Goal: Transaction & Acquisition: Purchase product/service

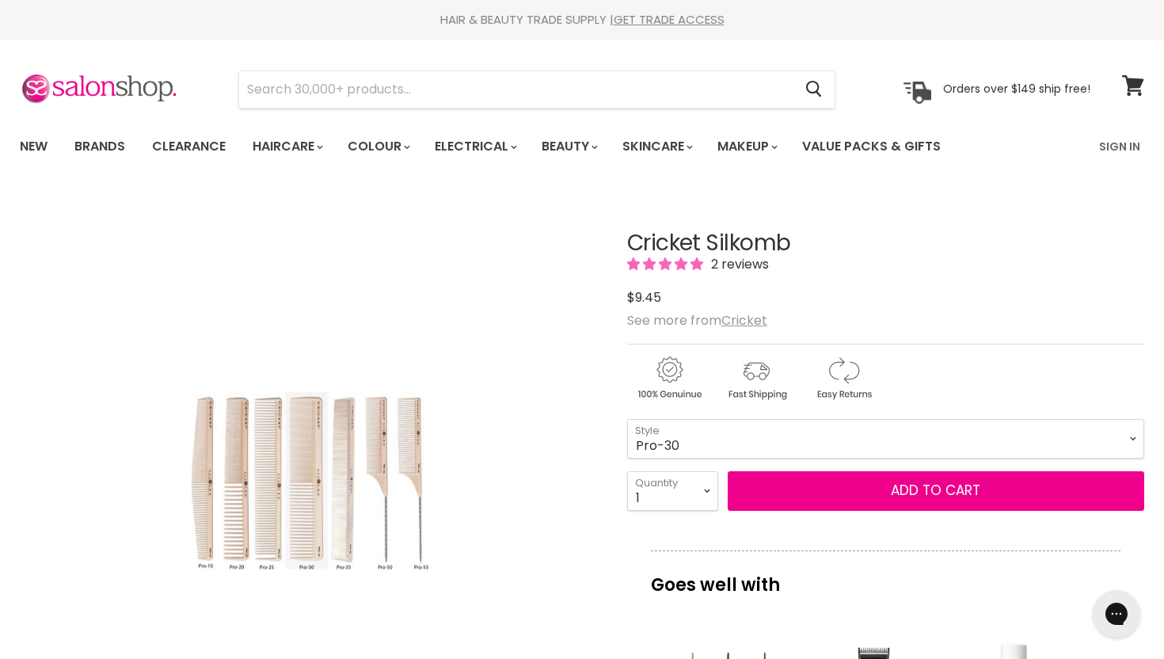
click at [242, 519] on img "Cricket Silkomb image. Click or Scroll to Zoom." at bounding box center [309, 480] width 277 height 417
click at [690, 438] on select "Pro-10 Pro-20 Pro-25 Pro-30 Pro-35 Pro-50 Pro-55" at bounding box center [885, 439] width 517 height 40
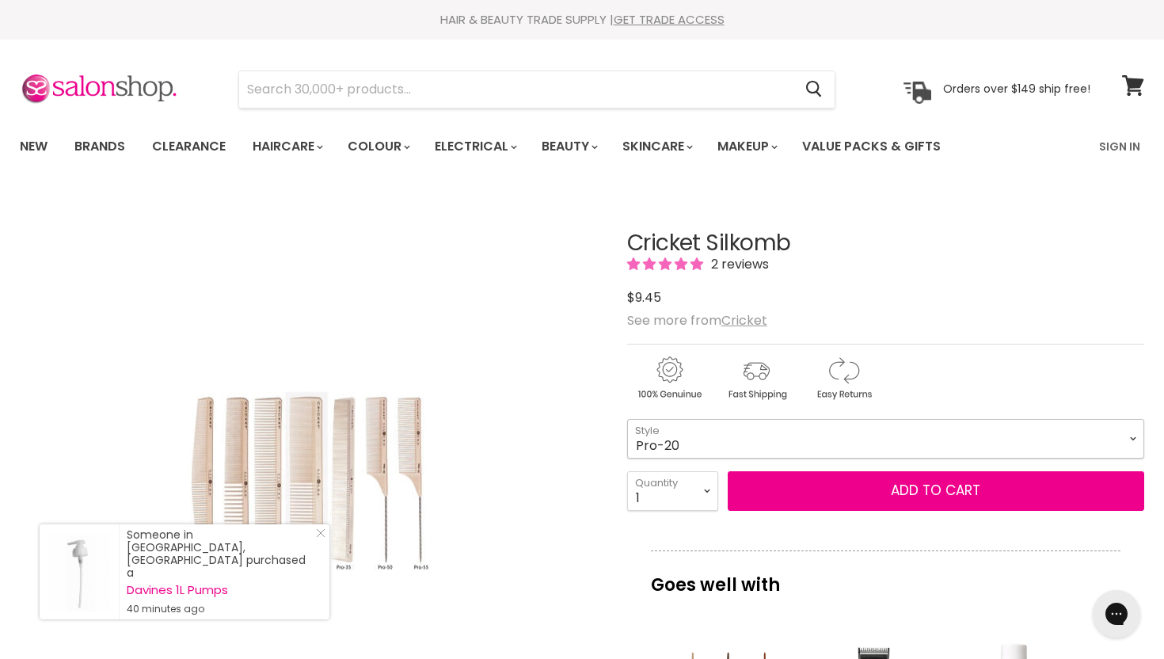
select select "Pro-20"
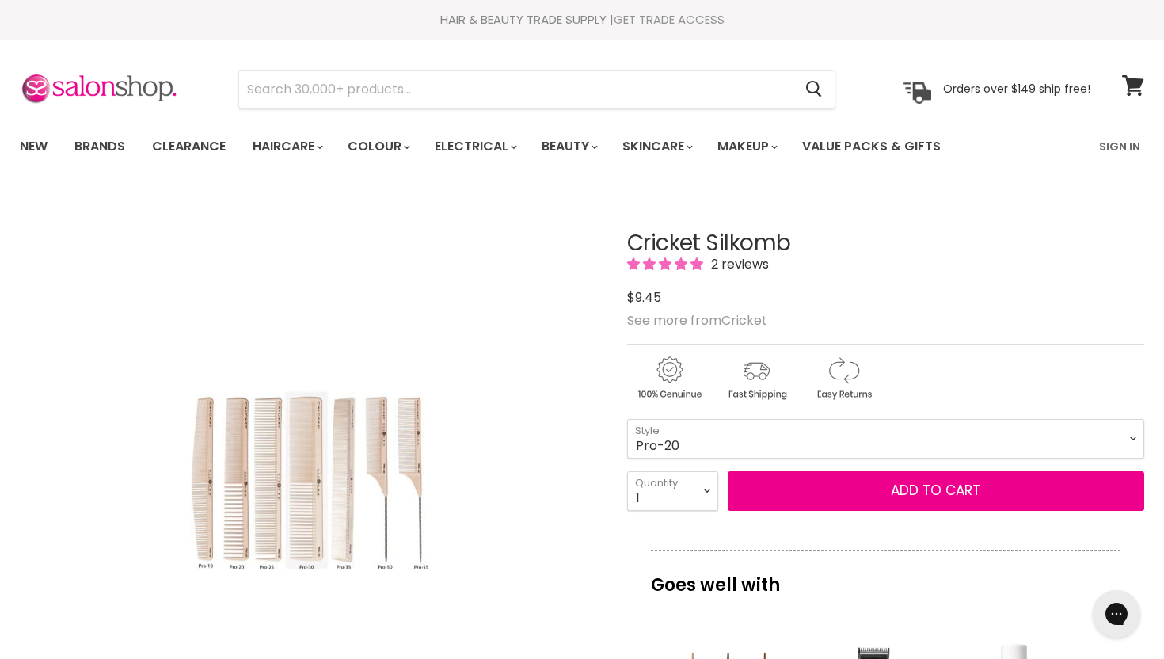
click at [655, 18] on link "GET TRADE ACCESS" at bounding box center [669, 19] width 111 height 17
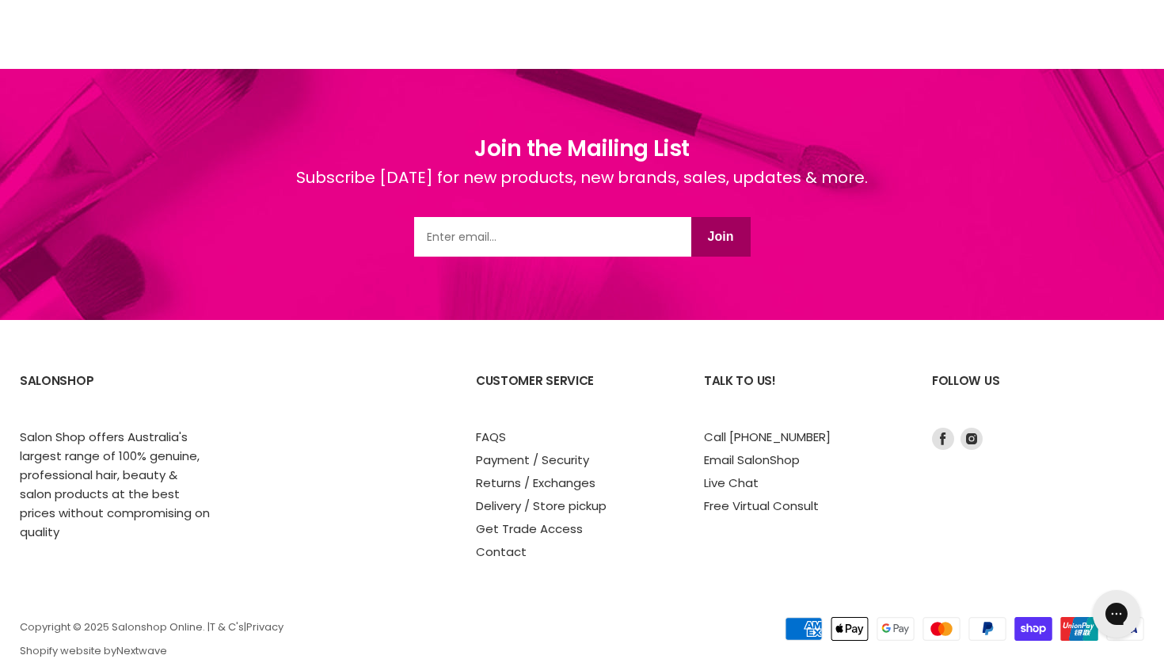
scroll to position [1188, 0]
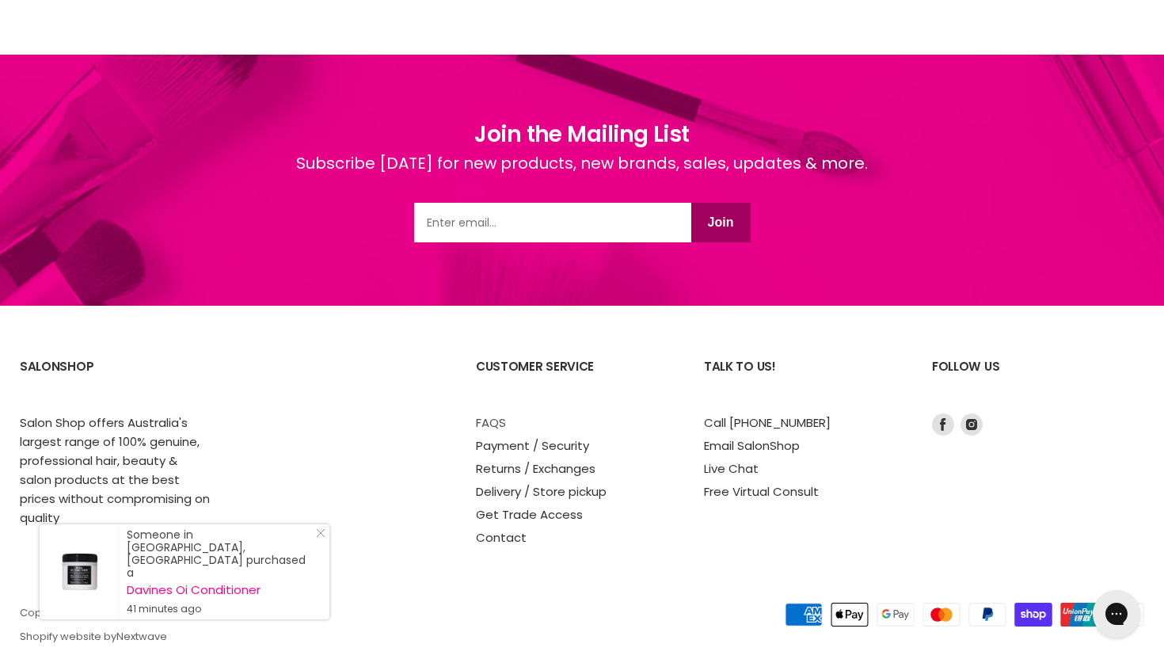
click at [496, 419] on link "FAQS" at bounding box center [491, 422] width 30 height 17
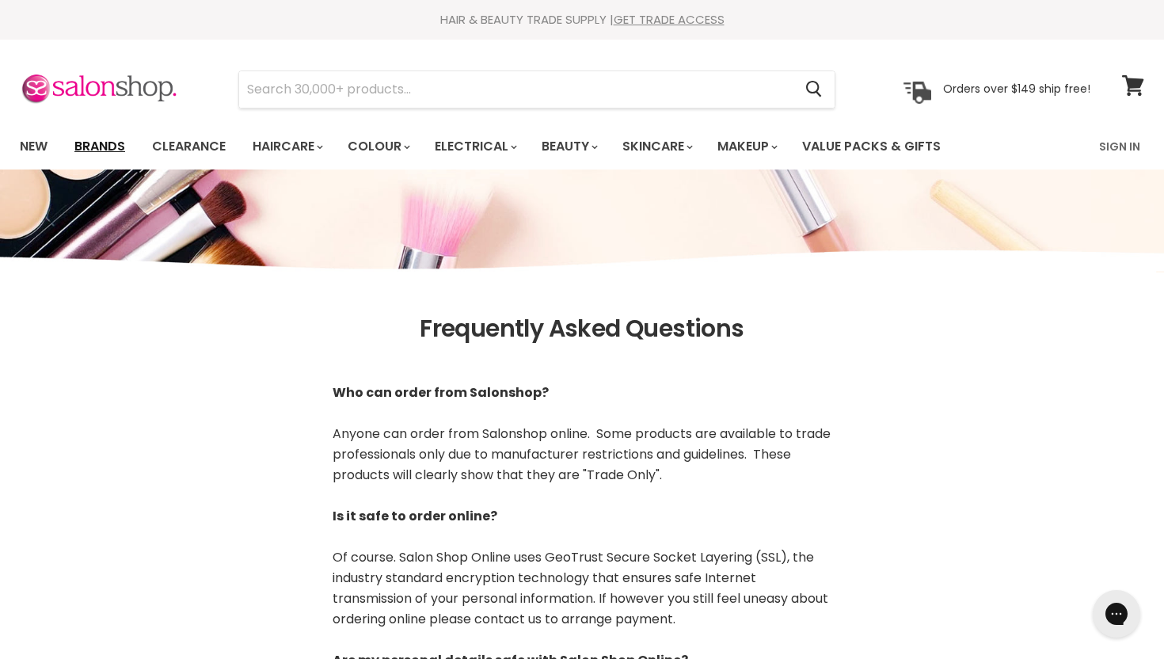
click at [114, 145] on link "Brands" at bounding box center [100, 146] width 74 height 33
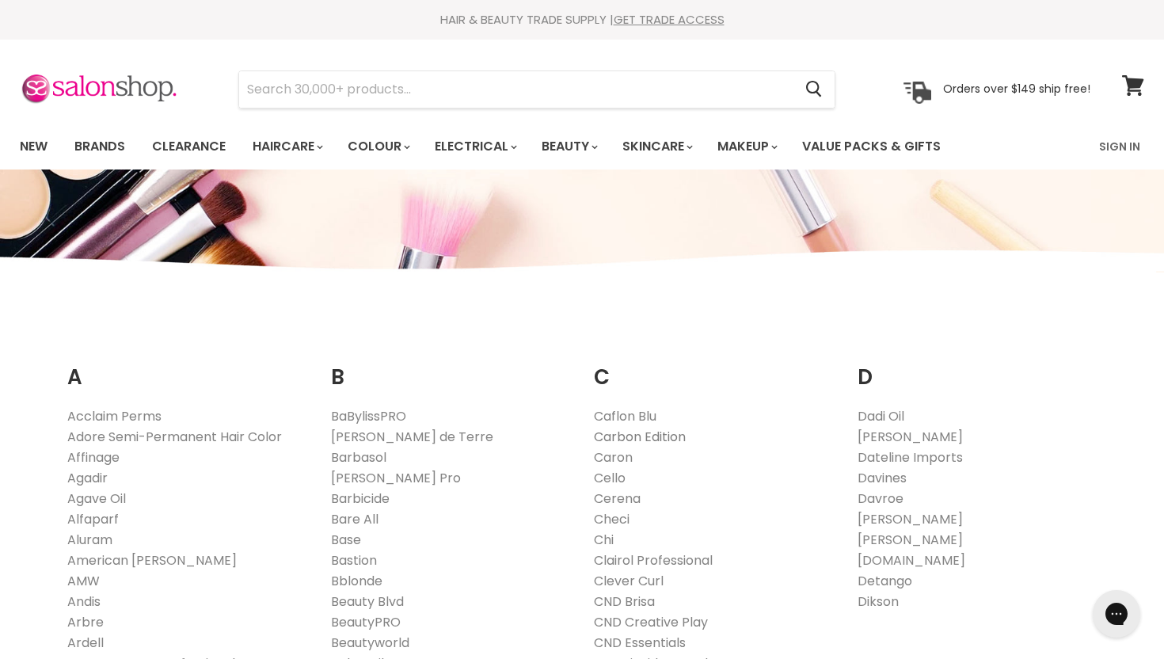
click at [659, 437] on link "Carbon Edition" at bounding box center [640, 436] width 92 height 18
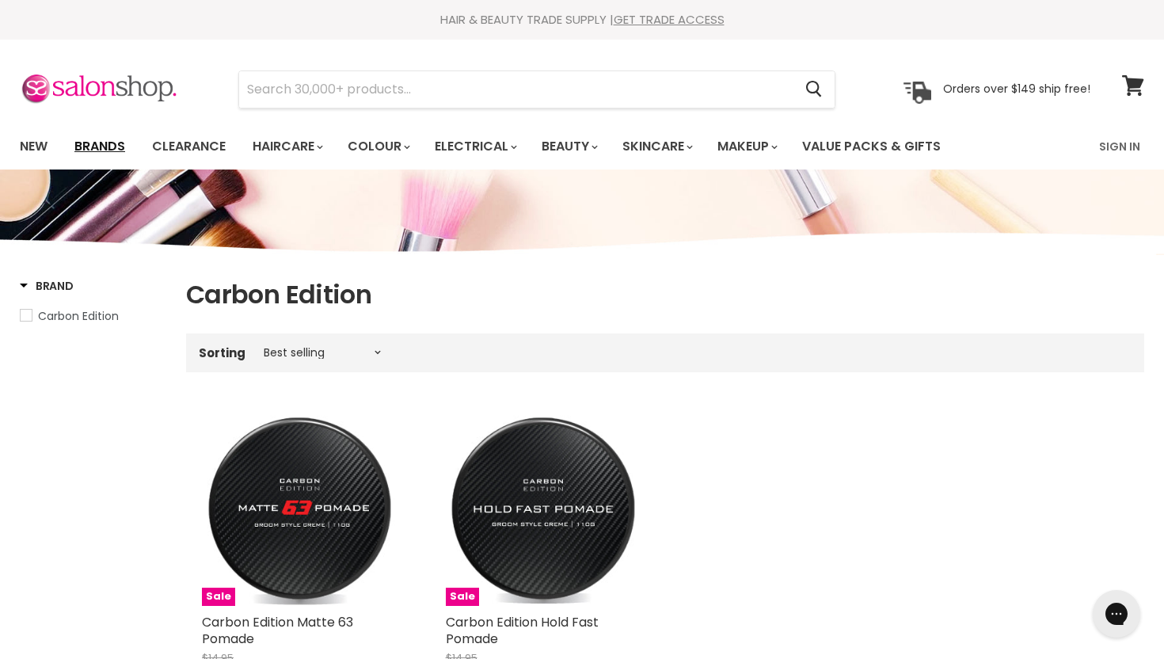
click at [120, 150] on link "Brands" at bounding box center [100, 146] width 74 height 33
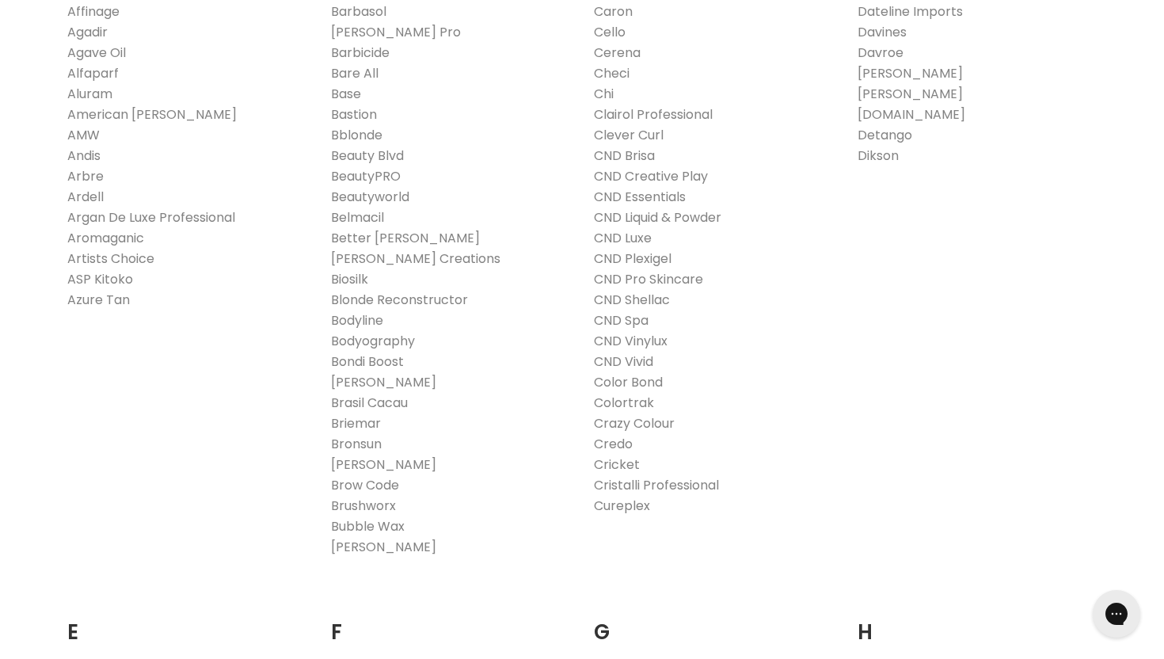
scroll to position [480, 0]
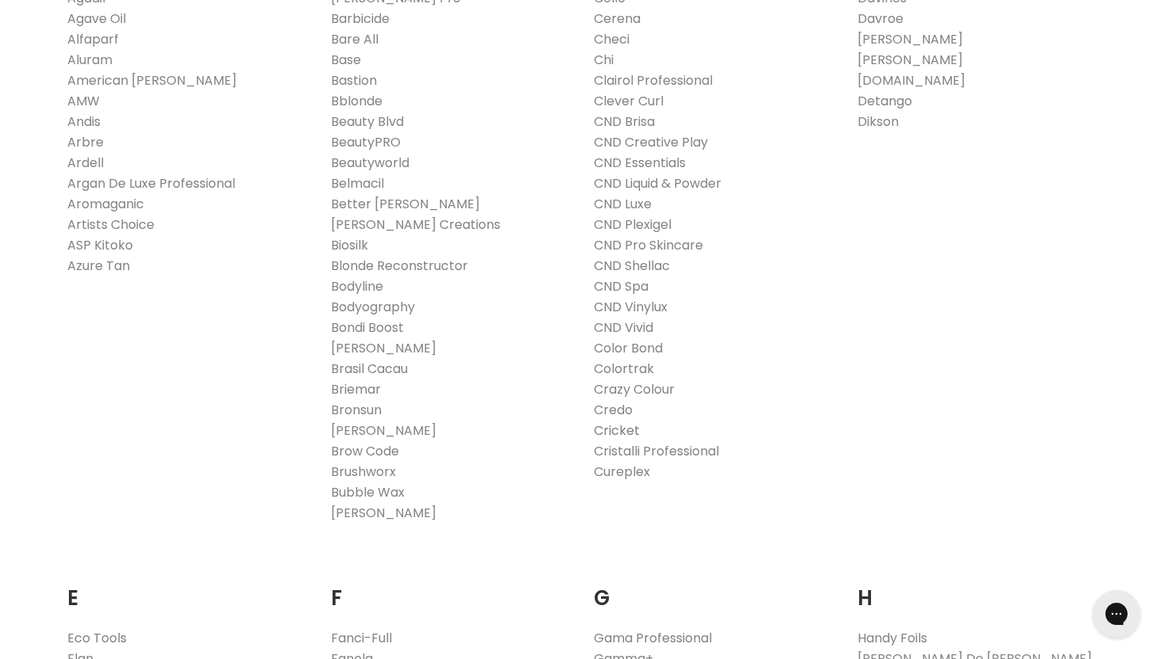
click at [628, 432] on link "Cricket" at bounding box center [617, 430] width 46 height 18
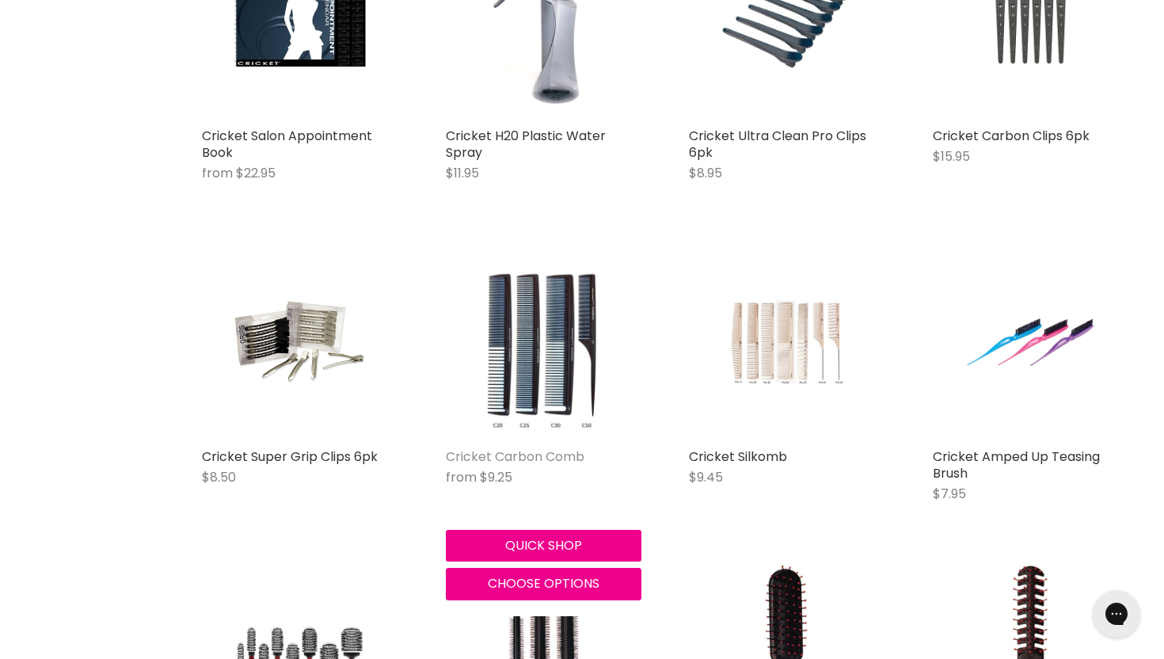
scroll to position [2390, 0]
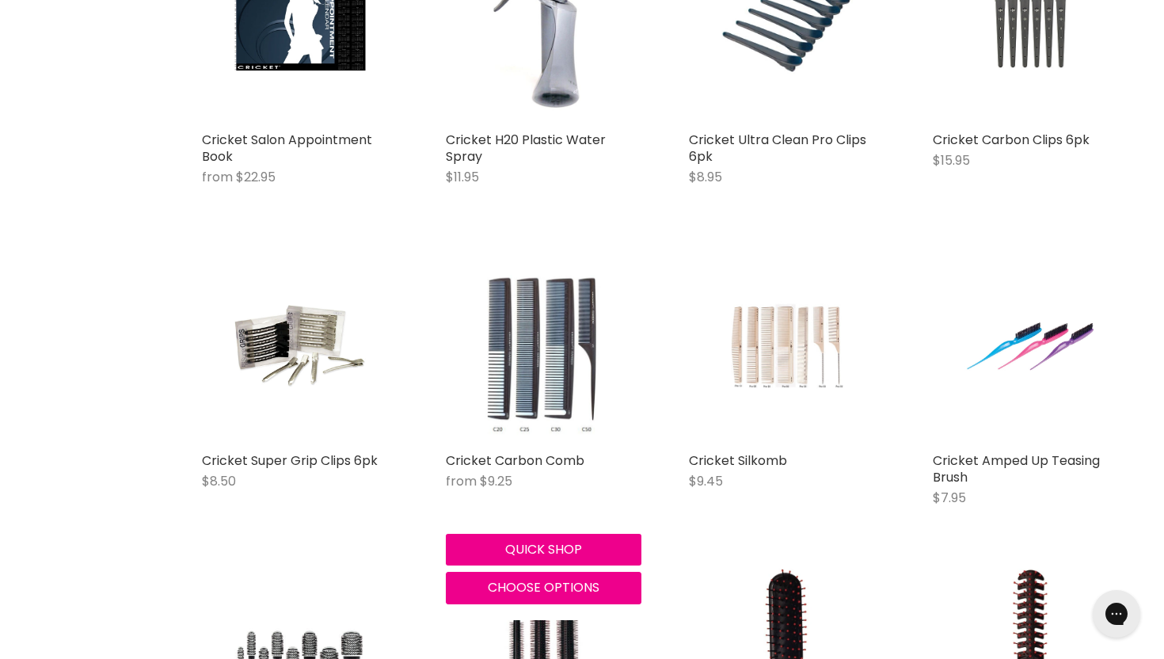
click at [532, 388] on img "Main content" at bounding box center [543, 346] width 130 height 196
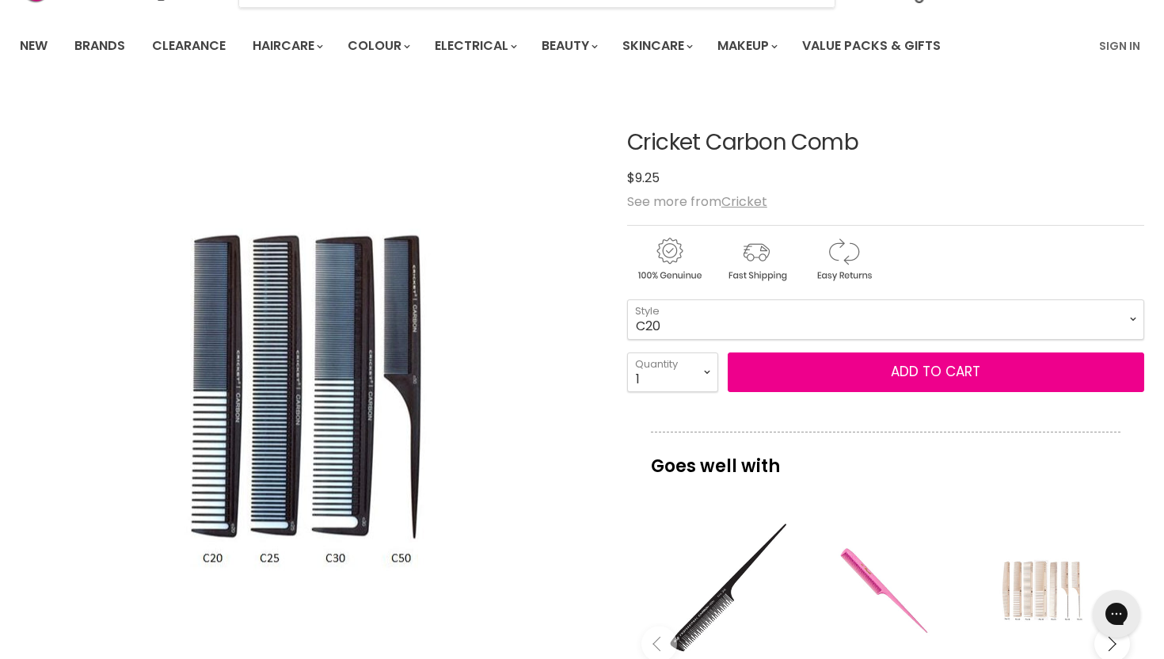
scroll to position [96, 0]
